Goal: Task Accomplishment & Management: Manage account settings

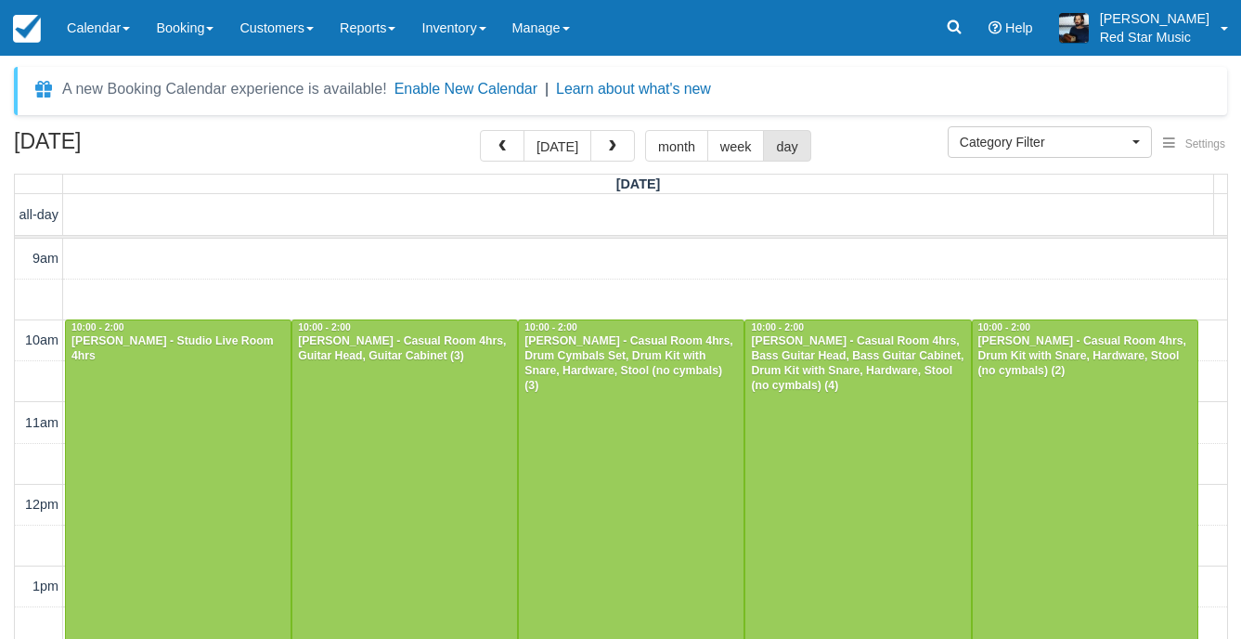
select select
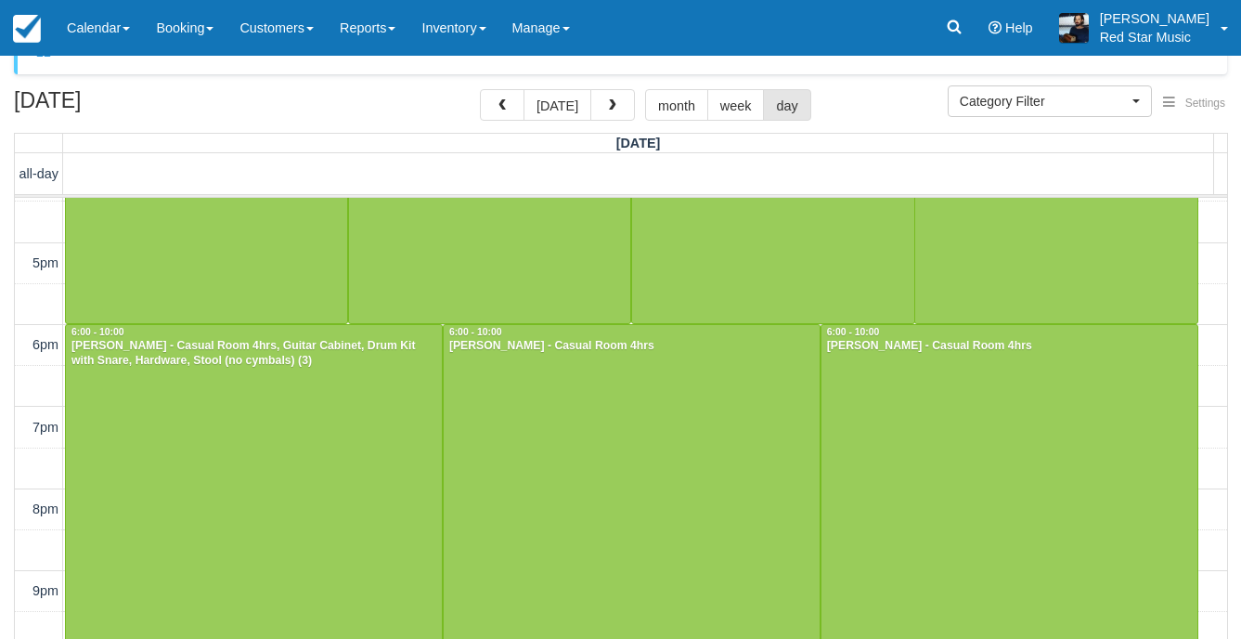
scroll to position [59, 0]
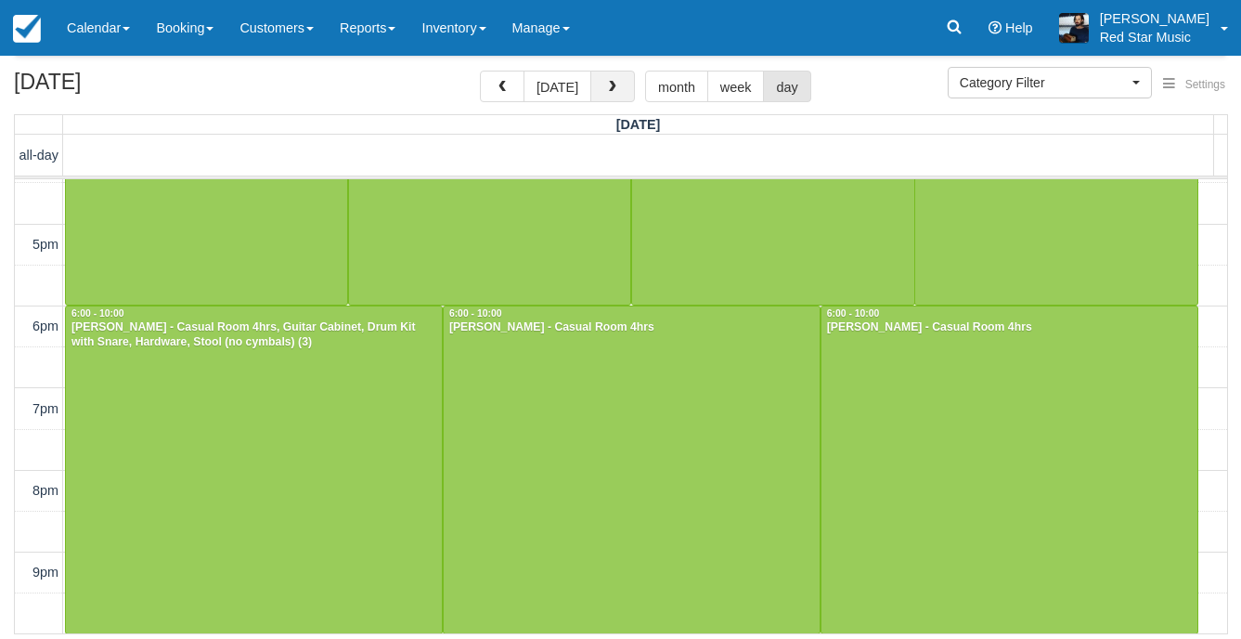
click at [607, 80] on button "button" at bounding box center [612, 87] width 45 height 32
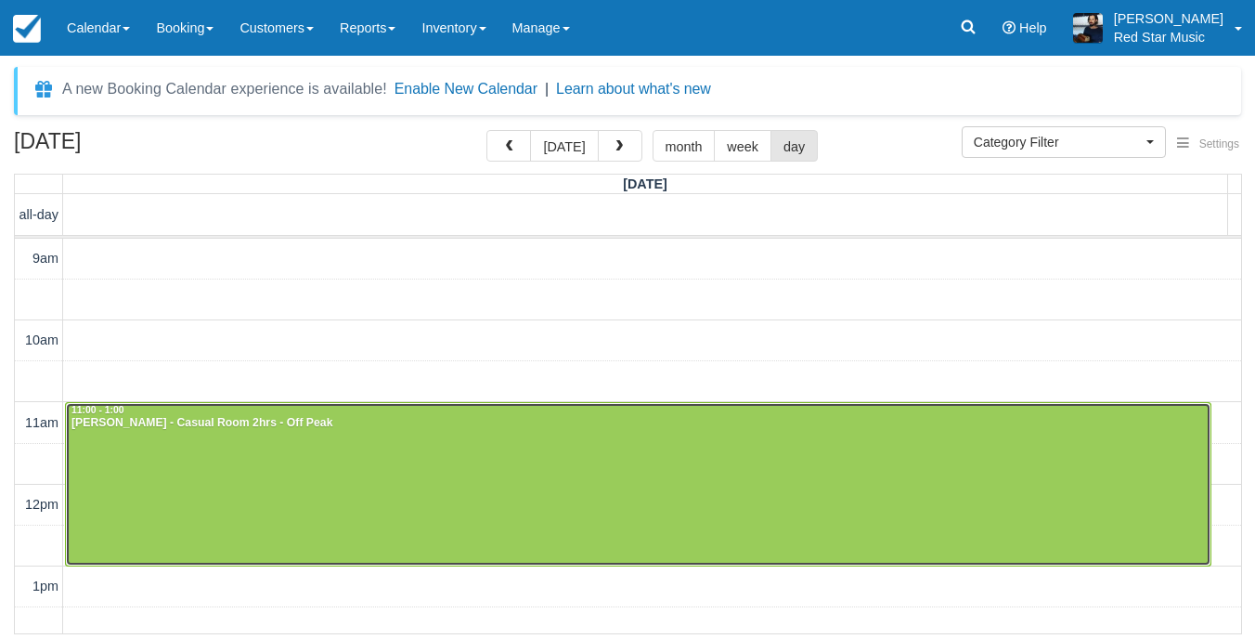
click at [506, 473] on div at bounding box center [638, 484] width 1144 height 162
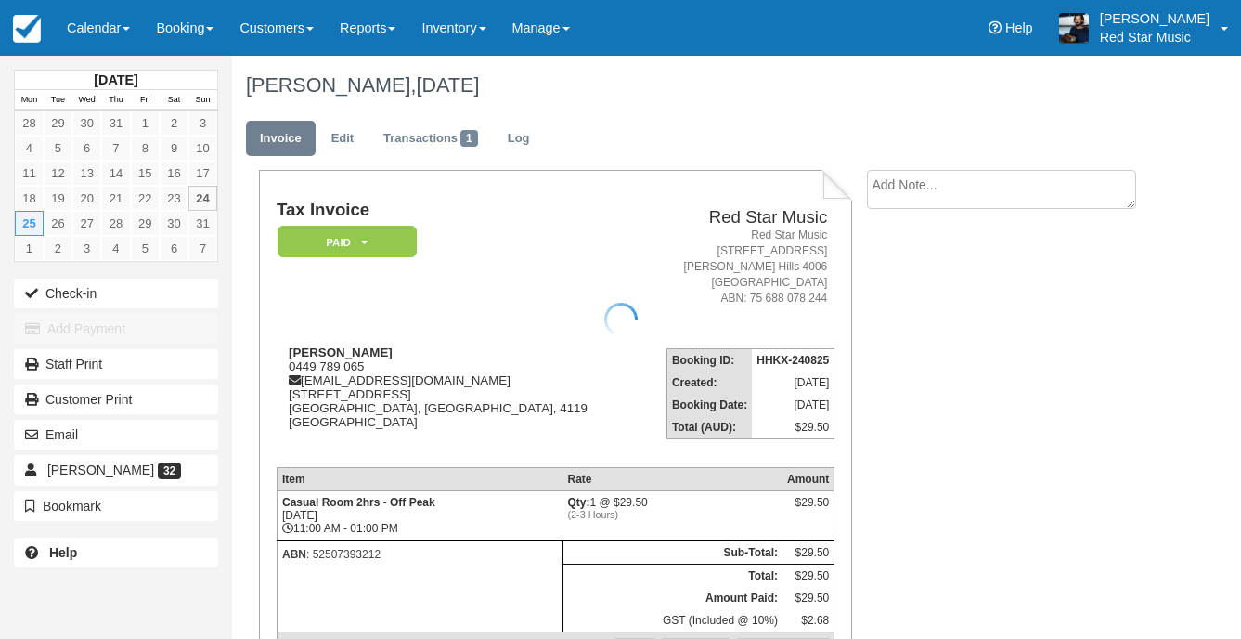
click at [917, 180] on div at bounding box center [620, 319] width 1241 height 639
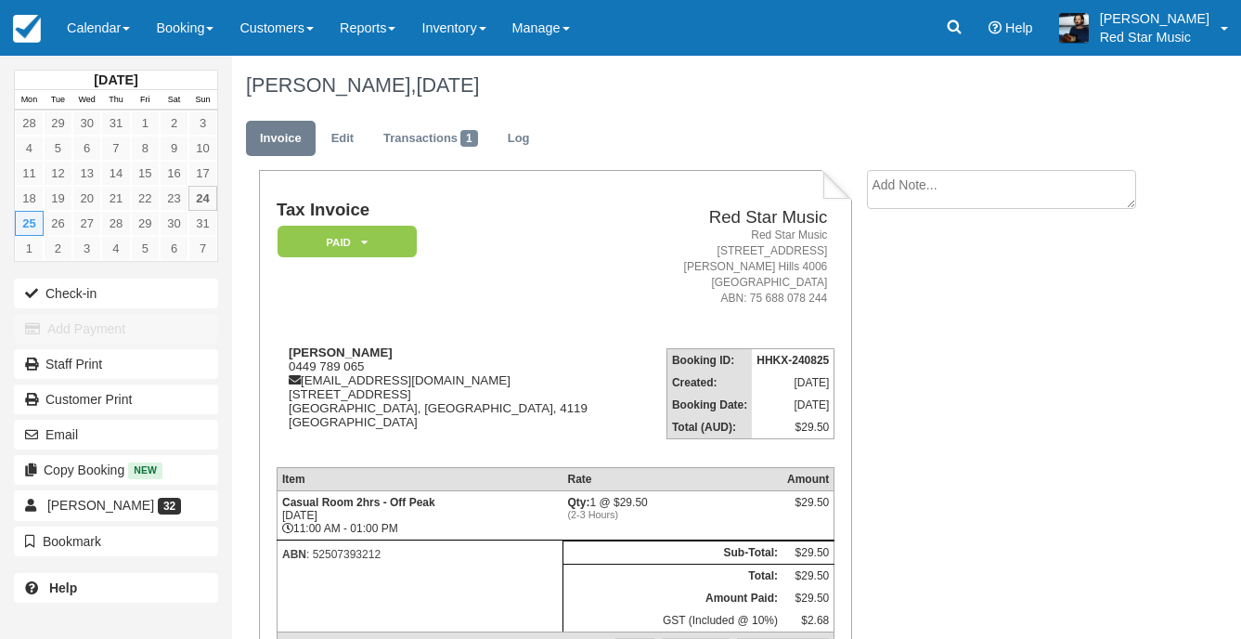
click at [909, 194] on textarea at bounding box center [1001, 189] width 269 height 39
type textarea "1"
click at [889, 293] on icon "button" at bounding box center [889, 295] width 20 height 13
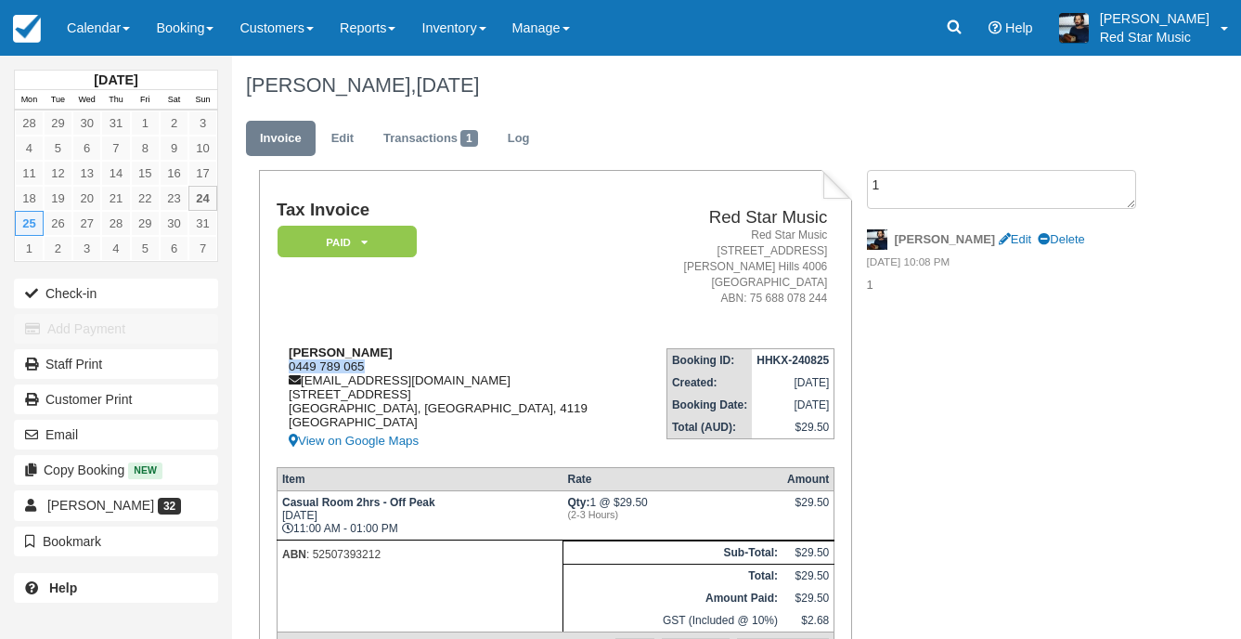
drag, startPoint x: 380, startPoint y: 365, endPoint x: 283, endPoint y: 364, distance: 96.5
click at [283, 364] on div "[PERSON_NAME] 0449 789 065 [EMAIL_ADDRESS][DOMAIN_NAME] [STREET_ADDRESS][PERSON…" at bounding box center [458, 398] width 362 height 107
copy div "0449 789 065"
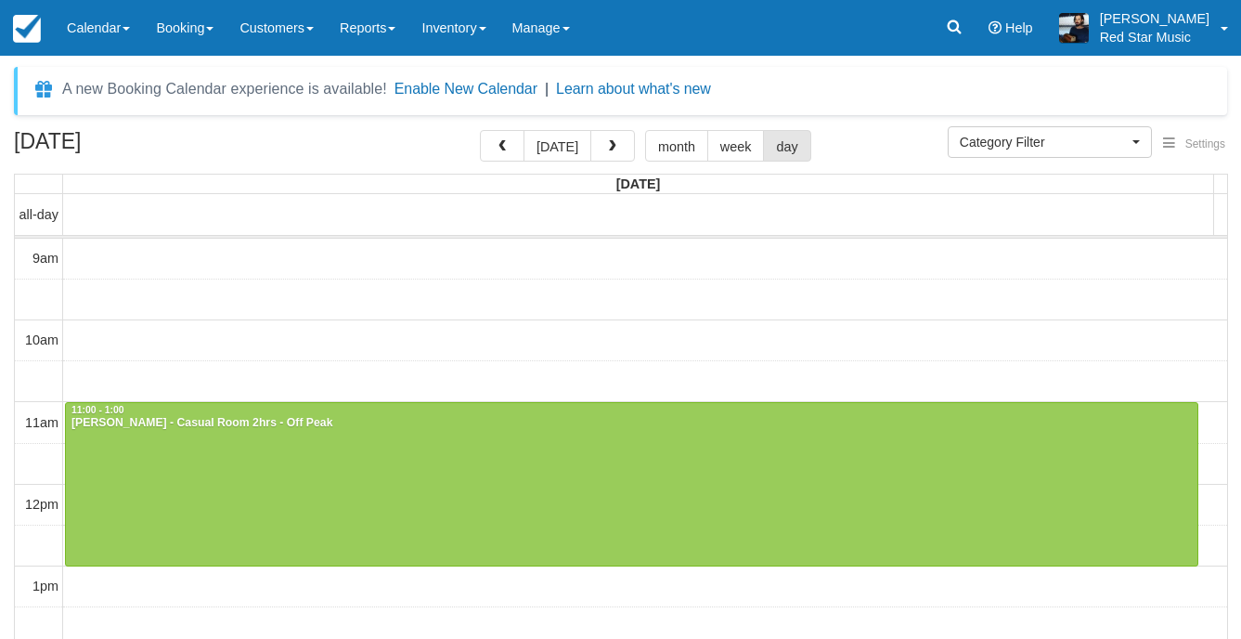
select select
